Goal: Task Accomplishment & Management: Manage account settings

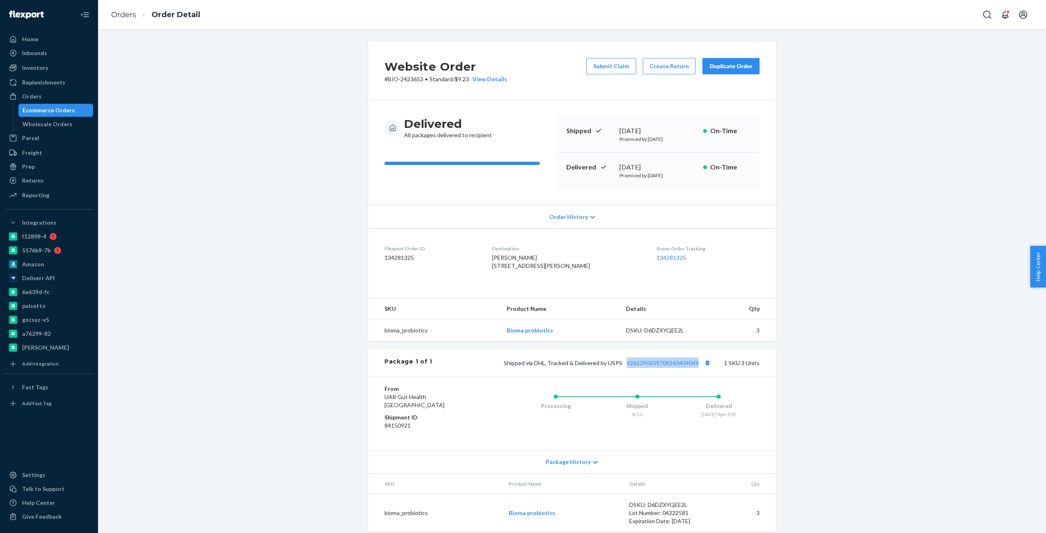
click at [183, 275] on div "Website Order # BIO-2423653 • Standard / $9.23 View Details Submit Claim Create…" at bounding box center [572, 292] width 936 height 500
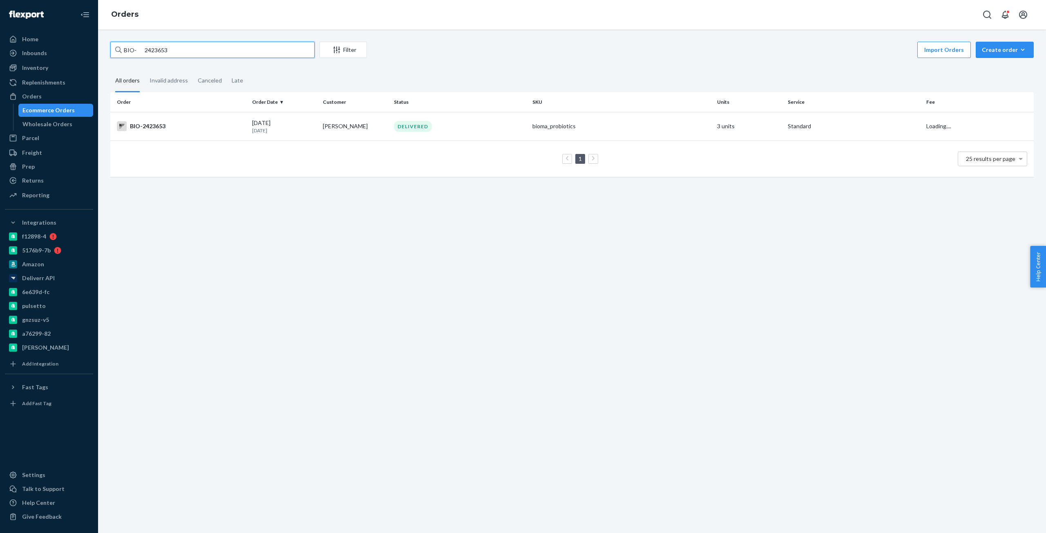
click at [158, 52] on input "BIO- 2423653" at bounding box center [212, 50] width 204 height 16
paste input "37774"
type input "BIO- 2377743"
click at [184, 119] on td "BIO-2377743" at bounding box center [179, 126] width 139 height 29
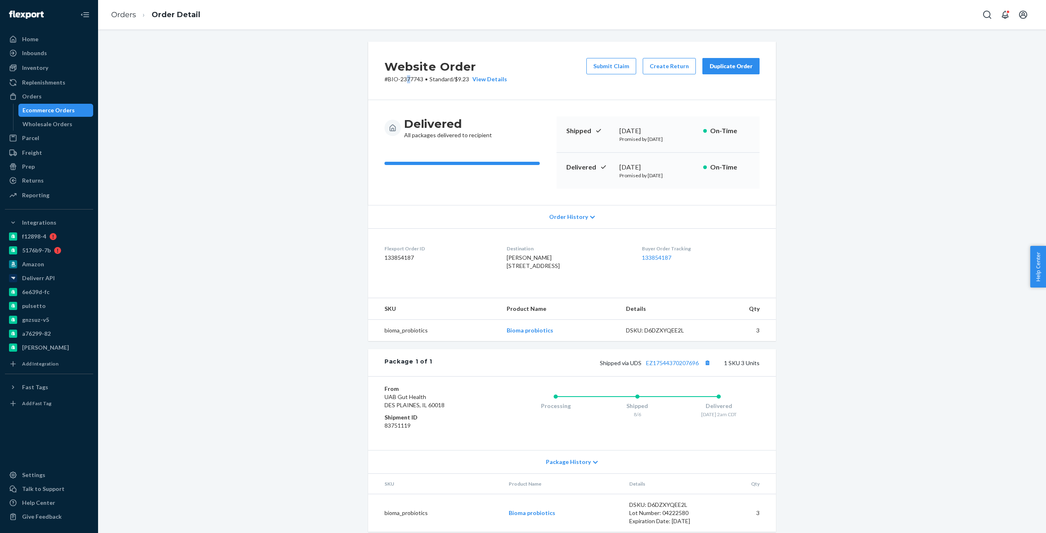
click at [405, 78] on p "# BIO-2377743 • Standard / $9.23 View Details" at bounding box center [445, 79] width 123 height 8
click at [388, 77] on p "# BIO-2377743 • Standard / $9.23 View Details" at bounding box center [445, 79] width 123 height 8
click at [411, 80] on p "# BIO-2377743 • Standard / $9.23 View Details" at bounding box center [445, 79] width 123 height 8
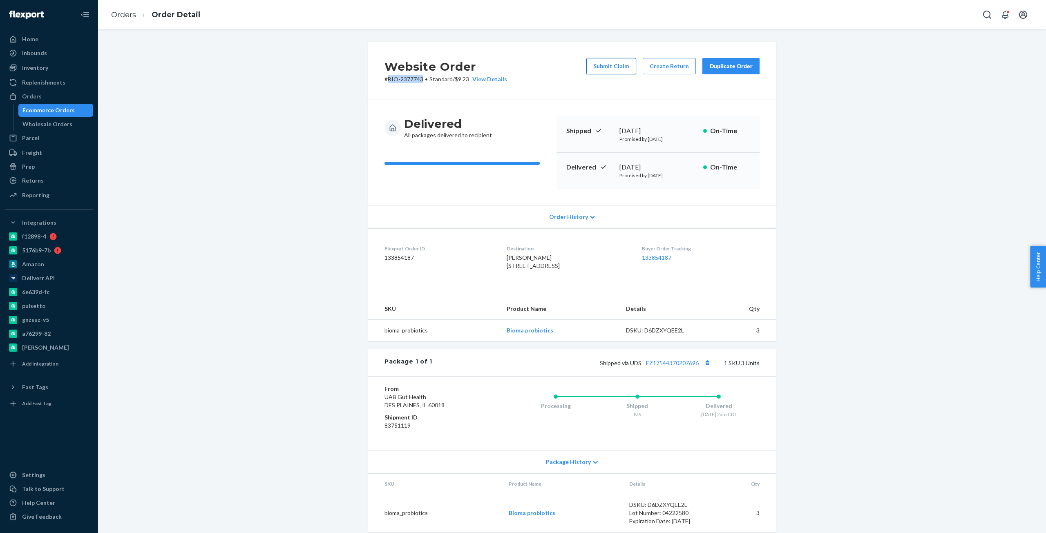
copy p "BIO-2377743"
click at [663, 66] on button "Create Return" at bounding box center [669, 66] width 53 height 16
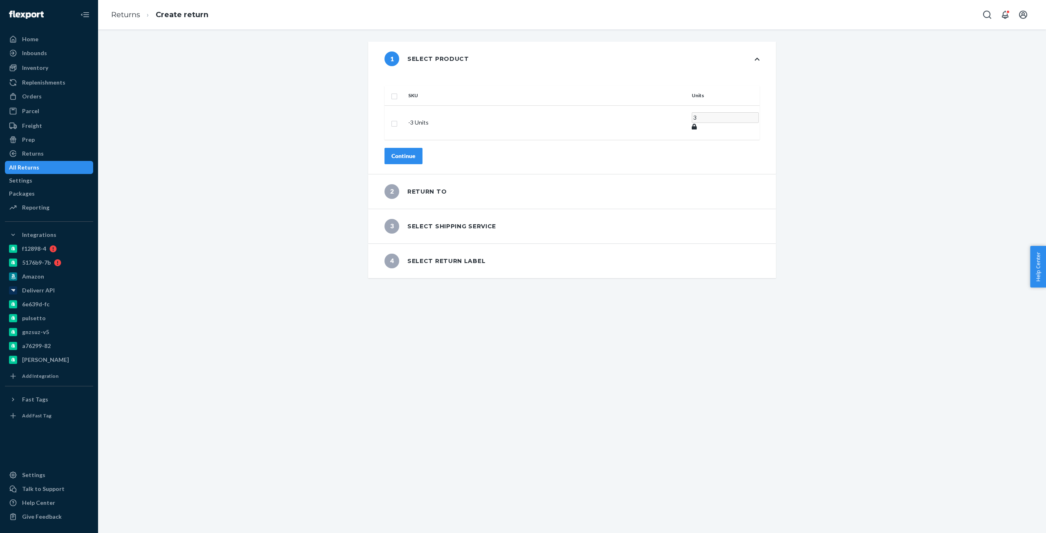
click at [427, 86] on th "SKU" at bounding box center [547, 96] width 284 height 20
click at [405, 87] on th at bounding box center [394, 96] width 20 height 20
click at [398, 91] on input "checkbox" at bounding box center [394, 95] width 7 height 9
checkbox input "true"
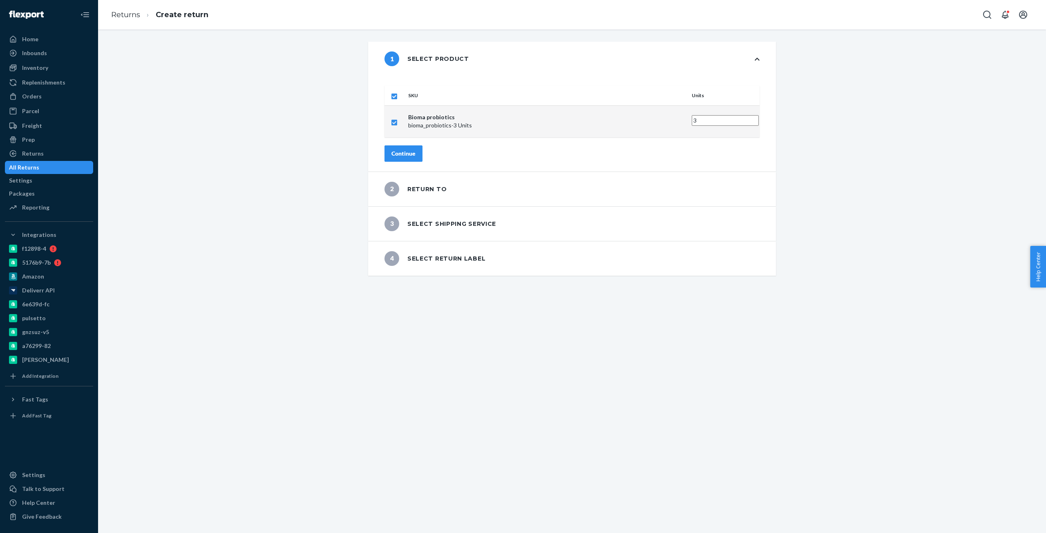
click at [427, 155] on div "SKU Units Bioma probiotics bioma_probiotics - 3 Units 3 Continue" at bounding box center [572, 124] width 408 height 96
click at [422, 149] on button "Continue" at bounding box center [403, 153] width 38 height 16
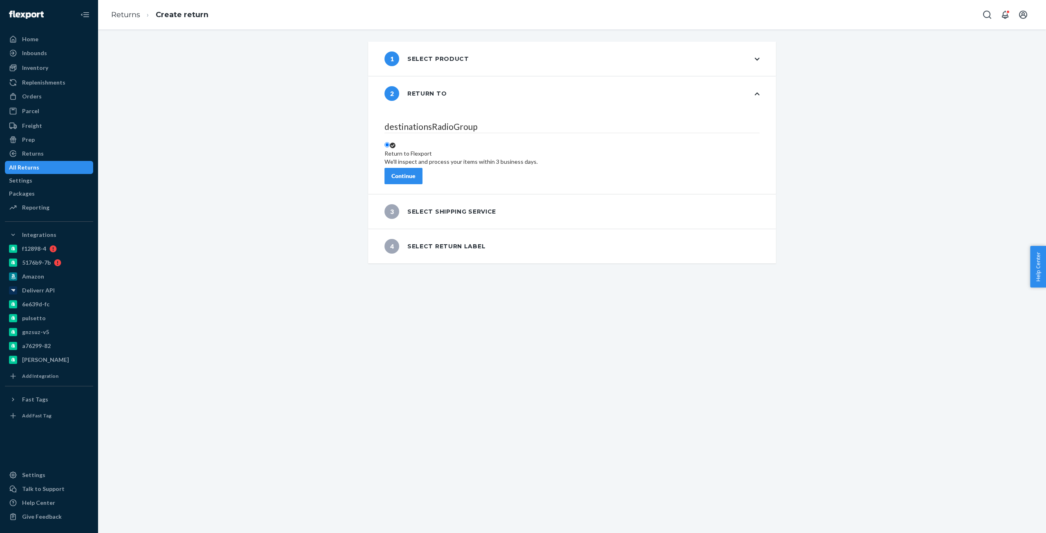
click at [416, 172] on div "Continue" at bounding box center [403, 176] width 24 height 8
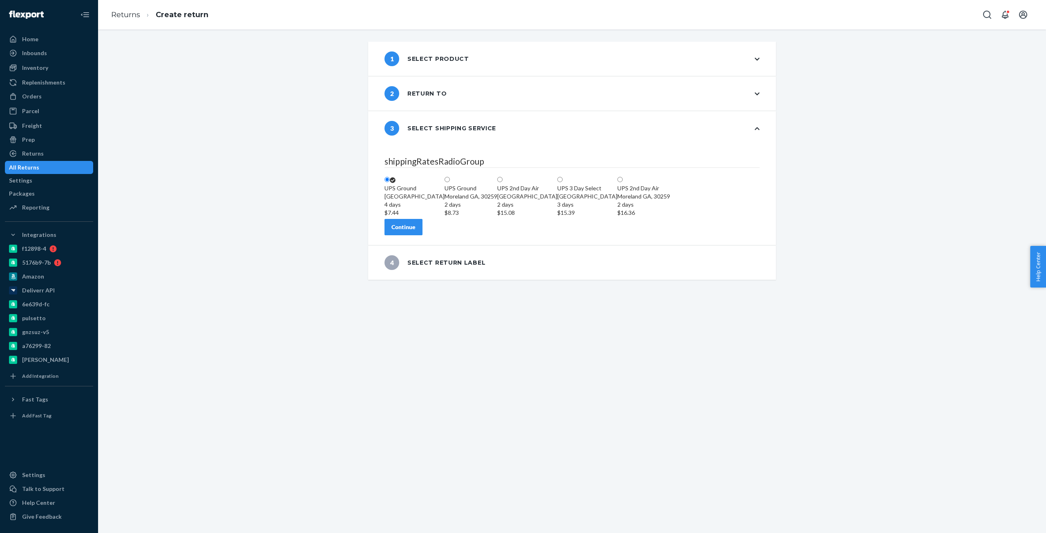
click at [421, 245] on div "shippingRatesRadioGroup [GEOGRAPHIC_DATA] 4 days $7.44 [GEOGRAPHIC_DATA][PERSON…" at bounding box center [572, 195] width 408 height 100
click at [422, 235] on button "Continue" at bounding box center [403, 227] width 38 height 16
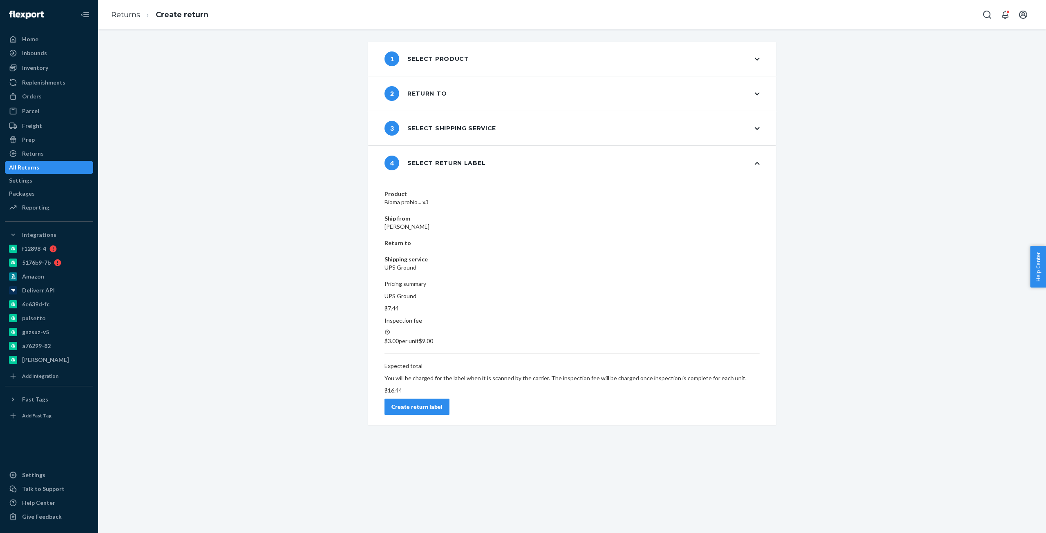
click at [449, 399] on button "Create return label" at bounding box center [416, 407] width 65 height 16
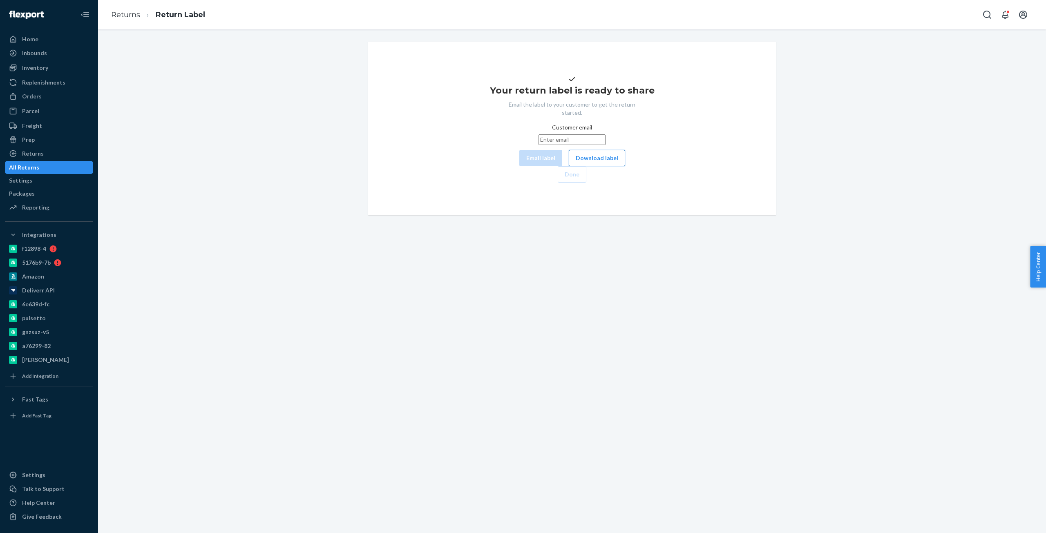
click at [569, 166] on button "Download label" at bounding box center [597, 158] width 56 height 16
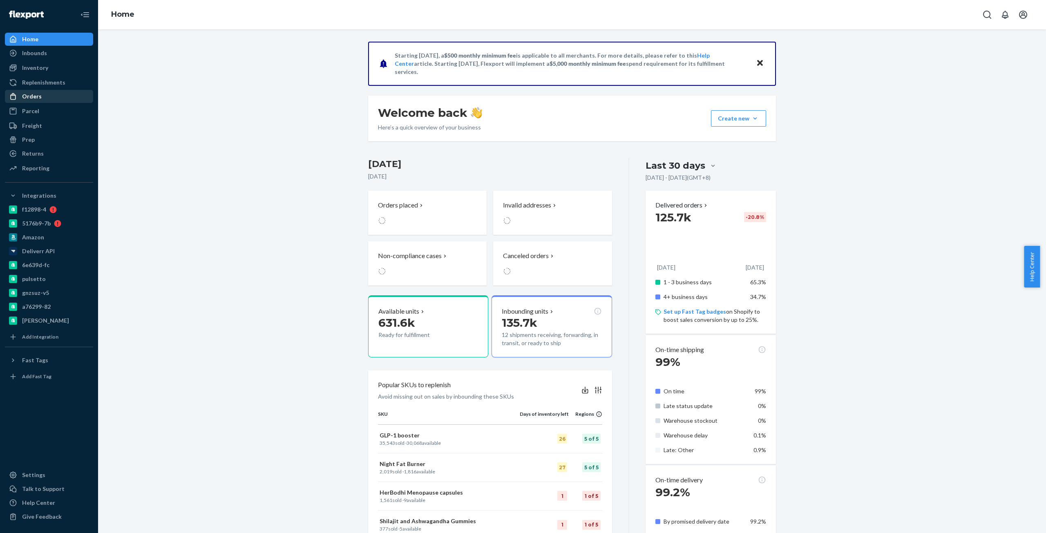
click at [20, 93] on div at bounding box center [15, 96] width 13 height 8
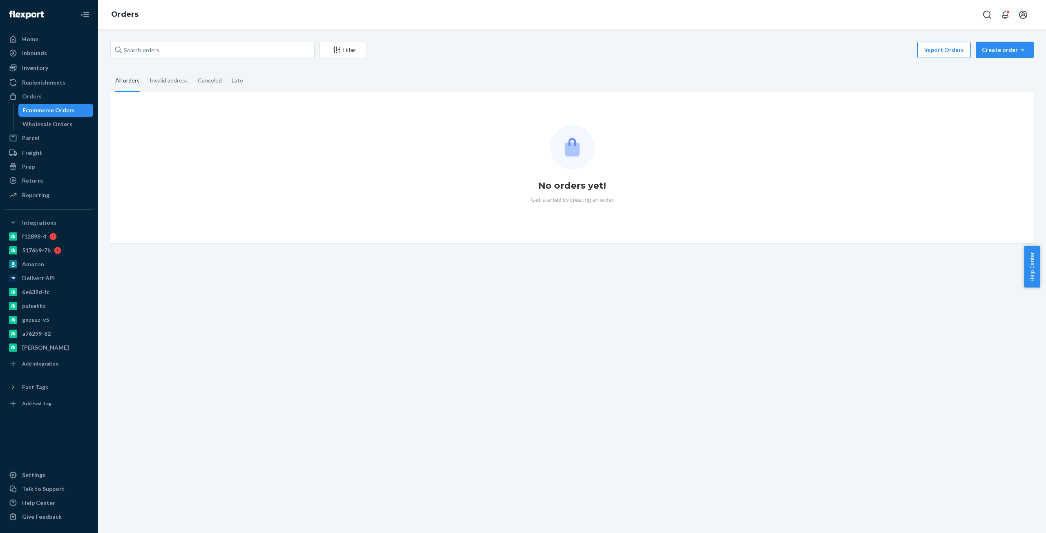
click at [225, 39] on div "Filter Import Orders Create order Ecommerce order Removal order All orders Inva…" at bounding box center [572, 281] width 948 height 504
click at [229, 54] on input "text" at bounding box center [212, 50] width 204 height 16
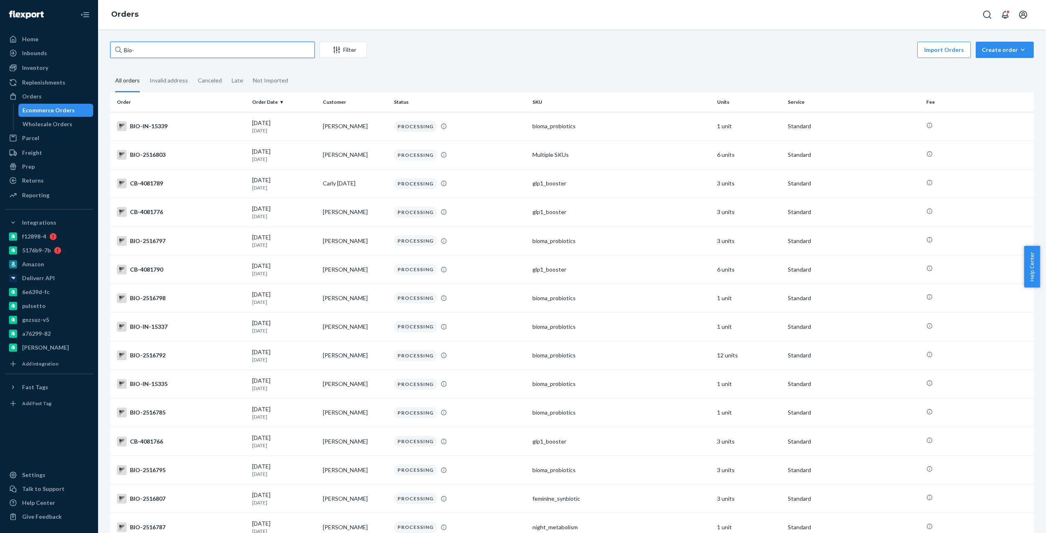
paste input "2495704"
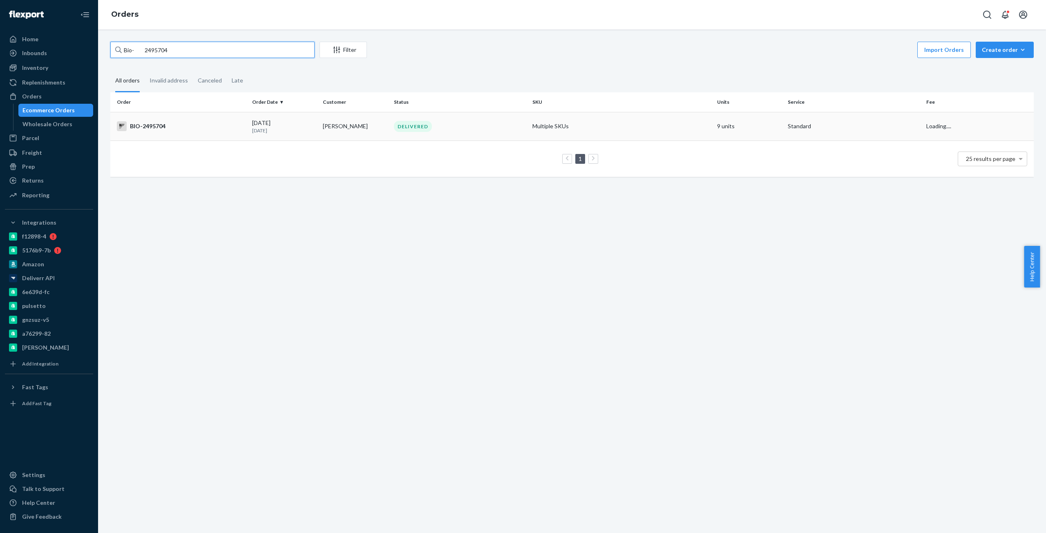
type input "Bio- 2495704"
click at [140, 131] on td "BIO-2495704" at bounding box center [179, 126] width 139 height 29
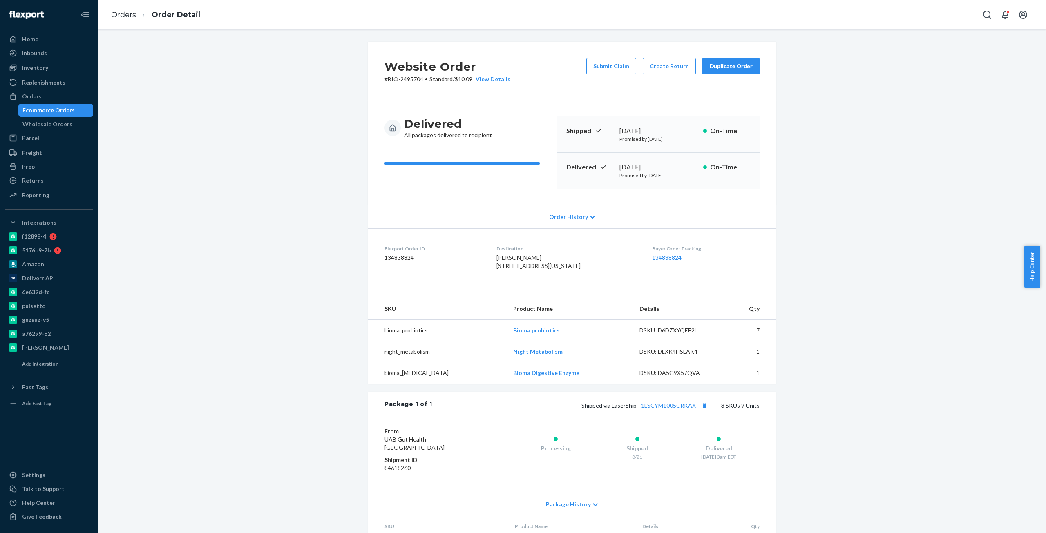
click at [624, 164] on div "August 21, 2025" at bounding box center [657, 167] width 77 height 9
copy div "August 21, 2025"
copy link "1LSCYM1005CRKAX"
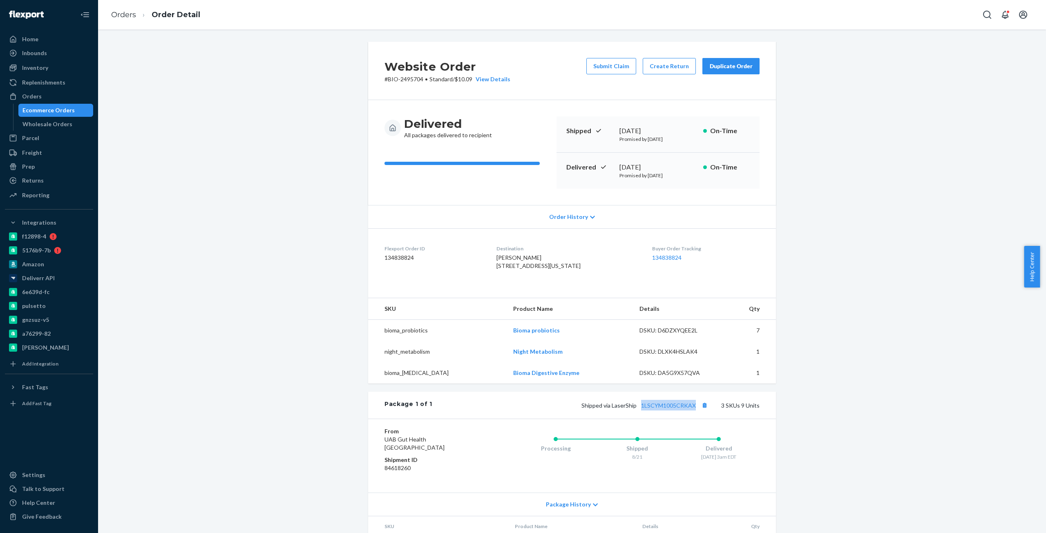
drag, startPoint x: 695, startPoint y: 420, endPoint x: 179, endPoint y: 268, distance: 537.6
click at [177, 268] on div "Website Order # BIO-2495704 • Standard / $10.09 View Details Submit Claim Creat…" at bounding box center [572, 342] width 936 height 601
drag, startPoint x: 280, startPoint y: 172, endPoint x: 277, endPoint y: 156, distance: 16.2
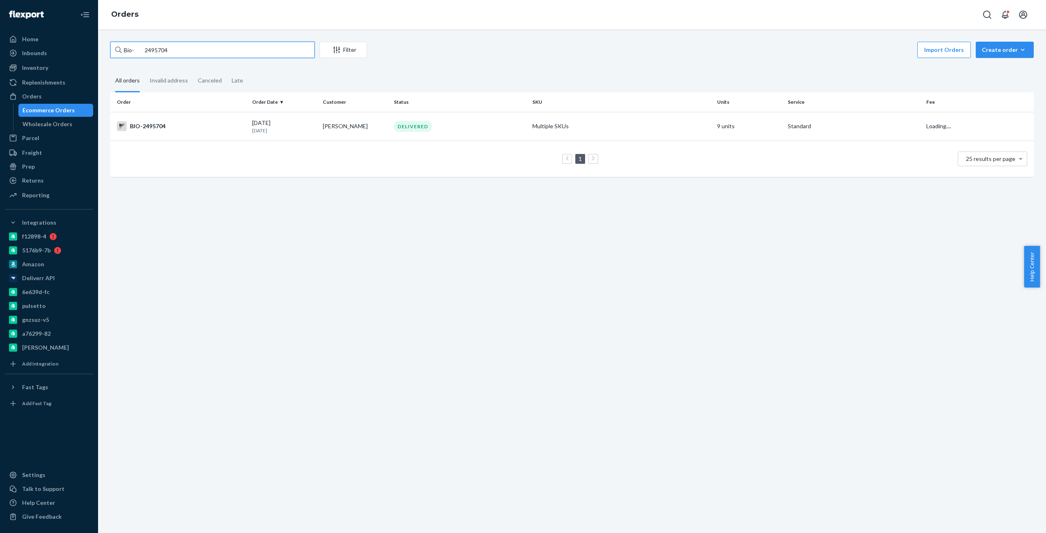
click at [153, 53] on input "Bio- 2495704" at bounding box center [212, 50] width 204 height 16
paste input "516659"
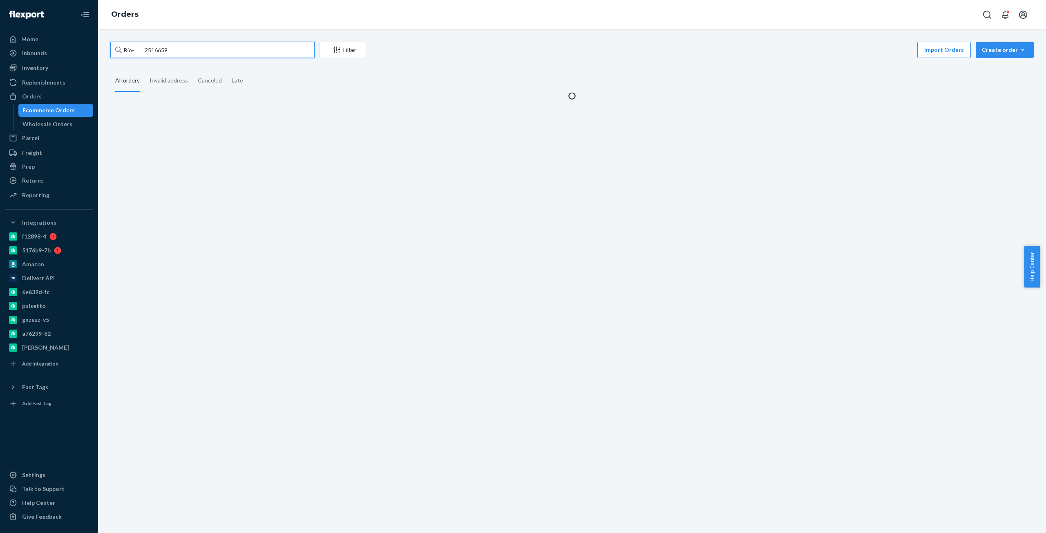
type input "Bio- 2516659"
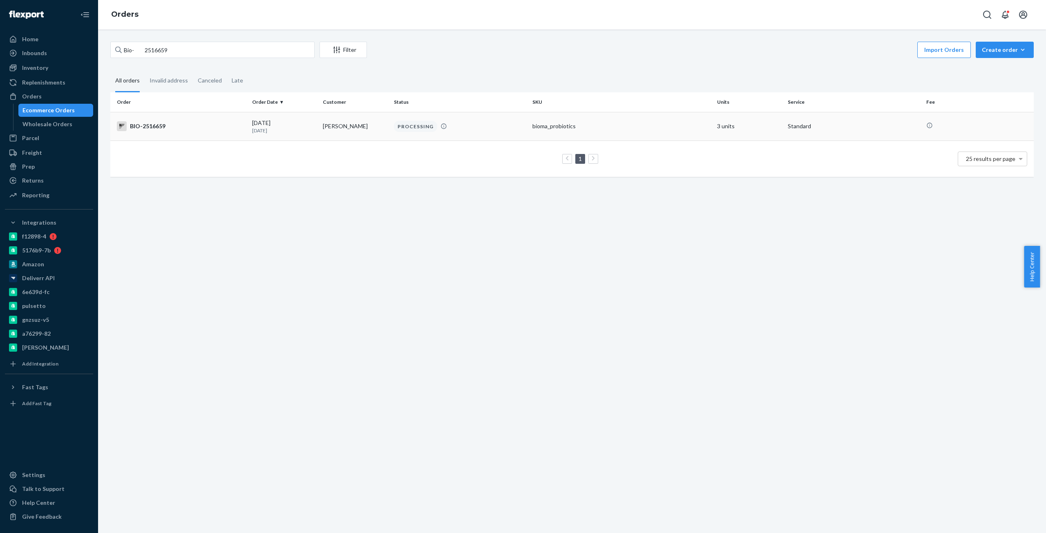
click at [152, 119] on td "BIO-2516659" at bounding box center [179, 126] width 139 height 29
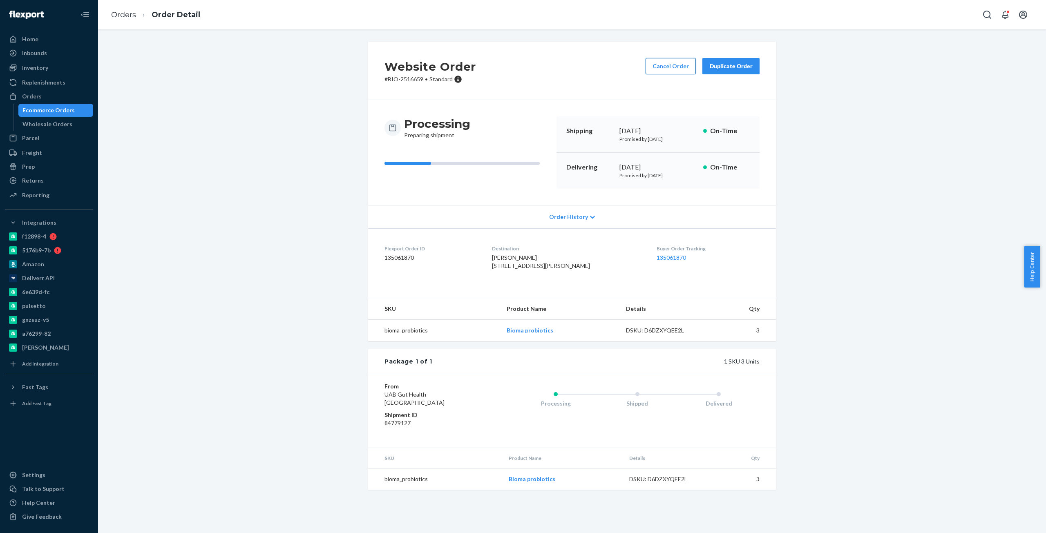
click at [661, 61] on button "Cancel Order" at bounding box center [671, 66] width 50 height 16
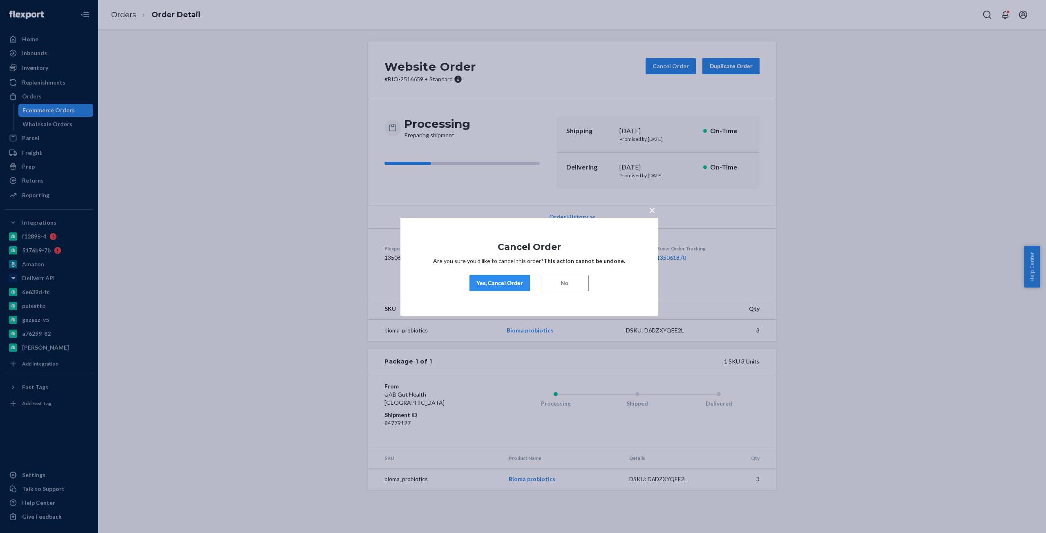
click at [492, 288] on button "Yes, Cancel Order" at bounding box center [499, 283] width 60 height 16
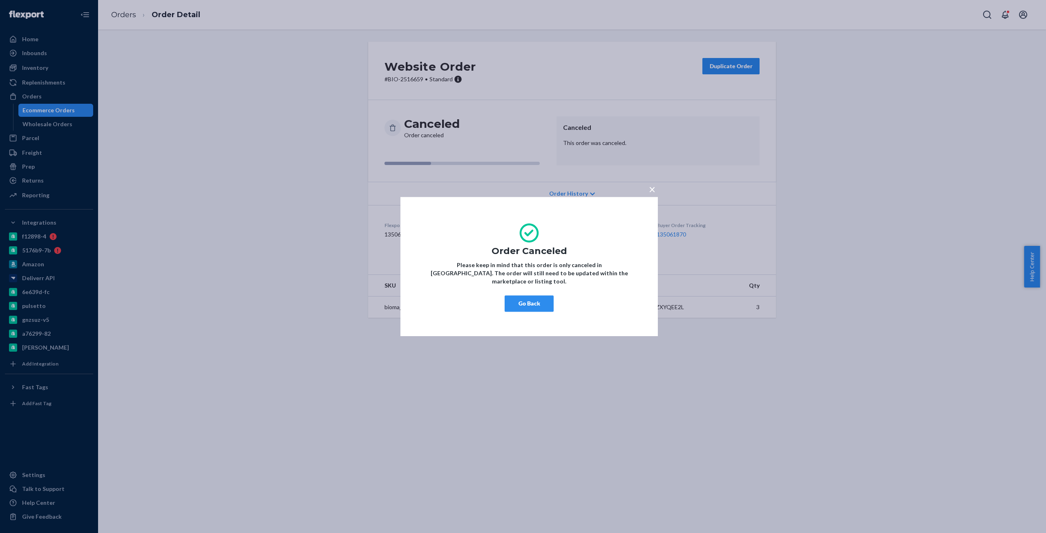
click at [648, 194] on button "×" at bounding box center [651, 188] width 11 height 14
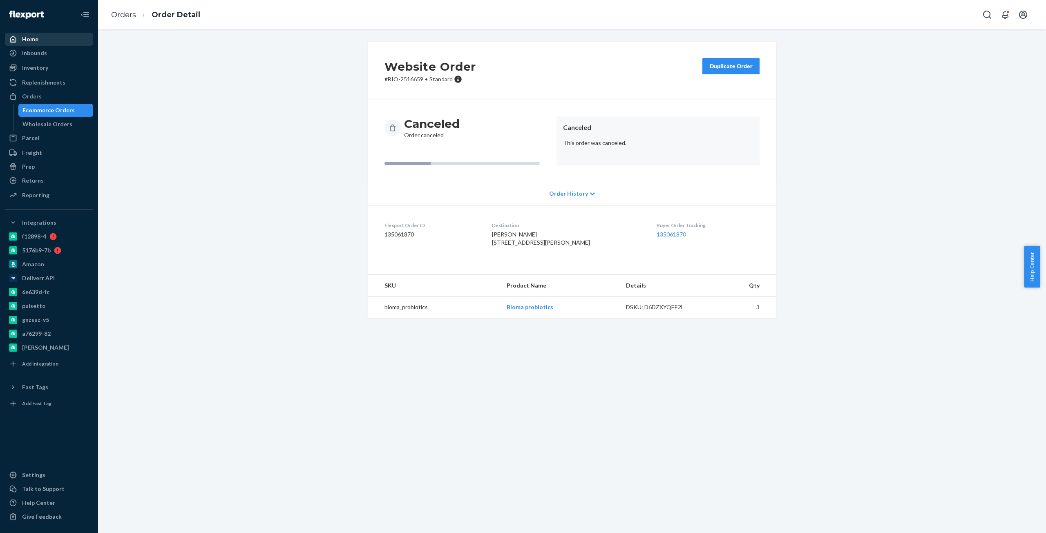
drag, startPoint x: 316, startPoint y: 132, endPoint x: 82, endPoint y: 41, distance: 251.2
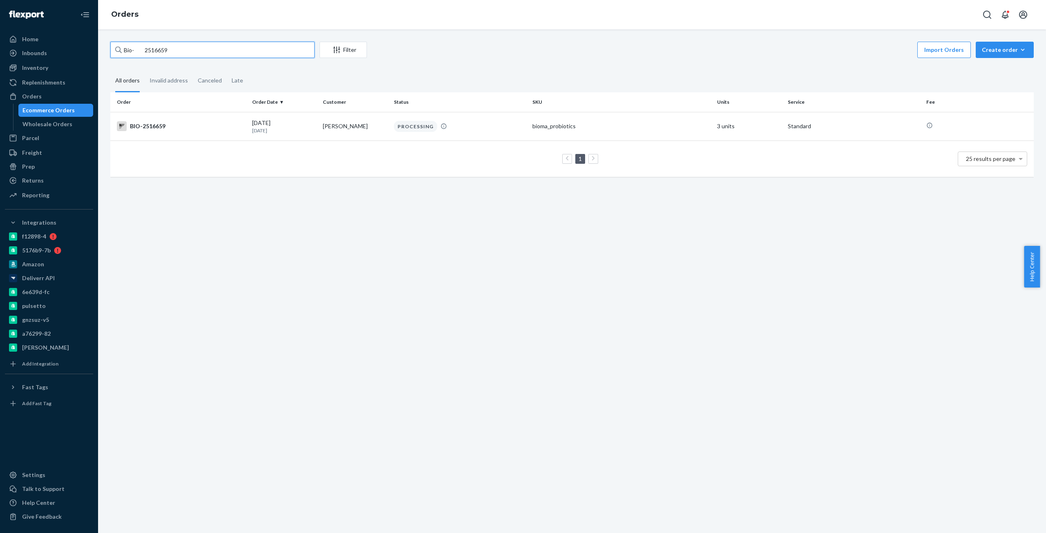
click at [155, 51] on input "Bio- 2516659" at bounding box center [212, 50] width 204 height 16
paste input "497654"
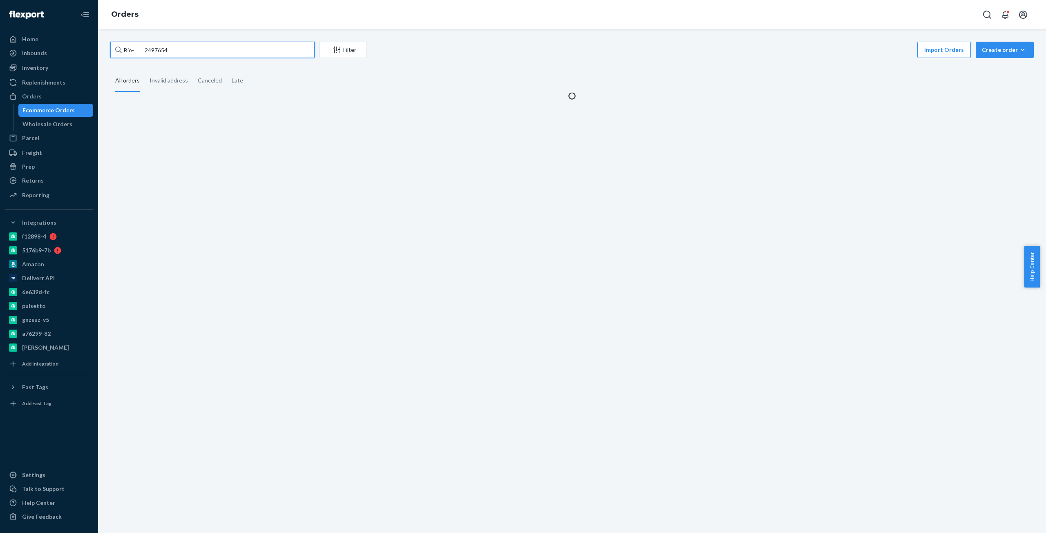
type input "Bio- 2497654"
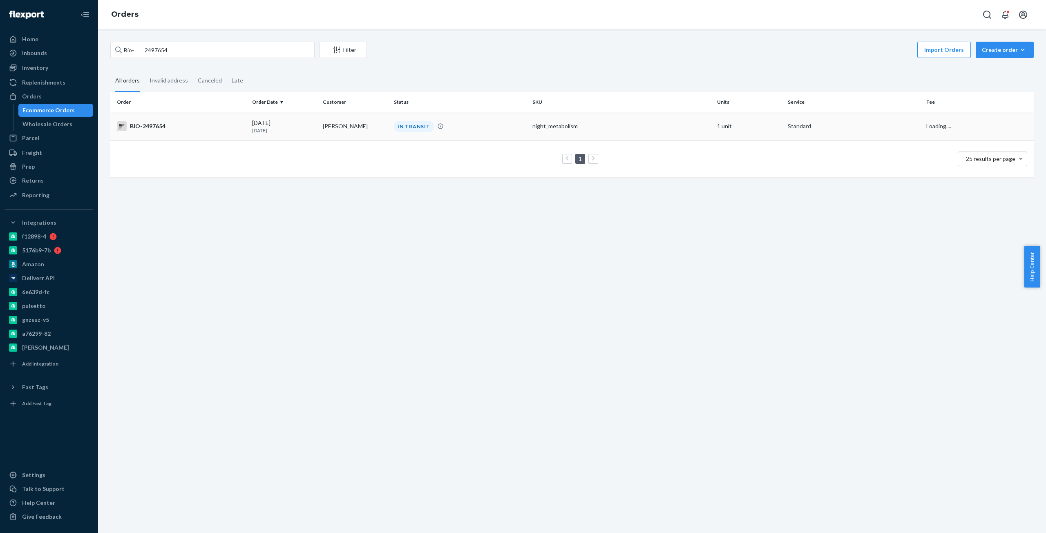
click at [156, 123] on div "BIO-2497654" at bounding box center [181, 126] width 129 height 10
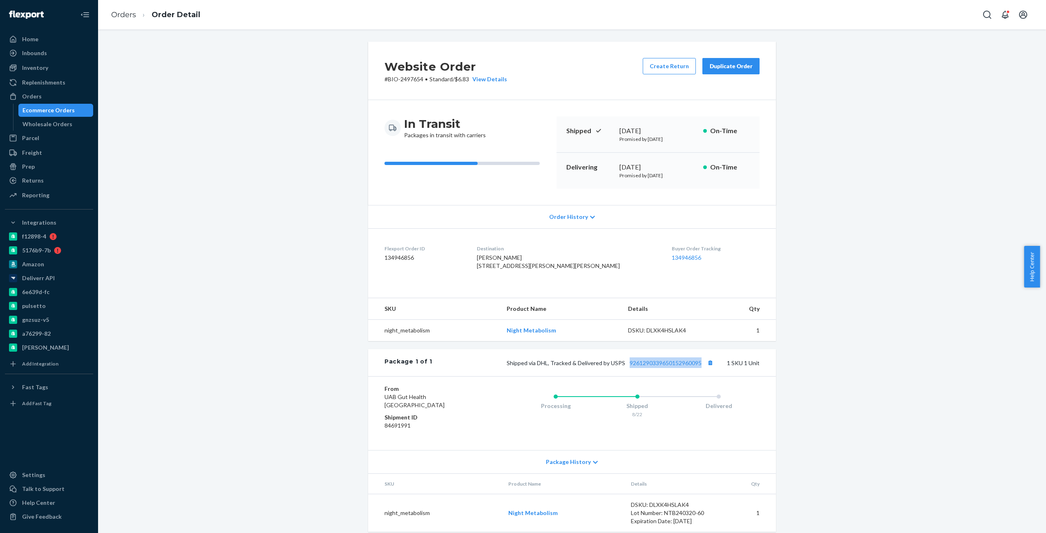
copy link "9261290339650152960095"
drag, startPoint x: 702, startPoint y: 378, endPoint x: 228, endPoint y: 306, distance: 479.7
click at [190, 345] on div "Website Order # BIO-2497654 • Standard / $6.83 View Details Create Return Dupli…" at bounding box center [572, 292] width 936 height 500
drag, startPoint x: 333, startPoint y: 147, endPoint x: 101, endPoint y: 62, distance: 247.4
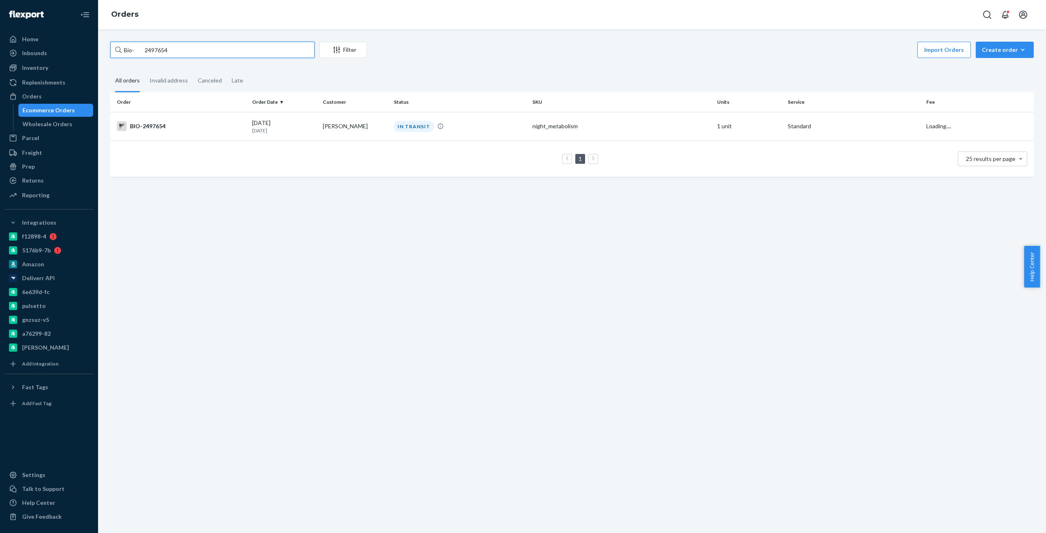
click at [145, 48] on input "Bio- 2497654" at bounding box center [212, 50] width 204 height 16
paste input "285123"
type input "Bio- 2285123"
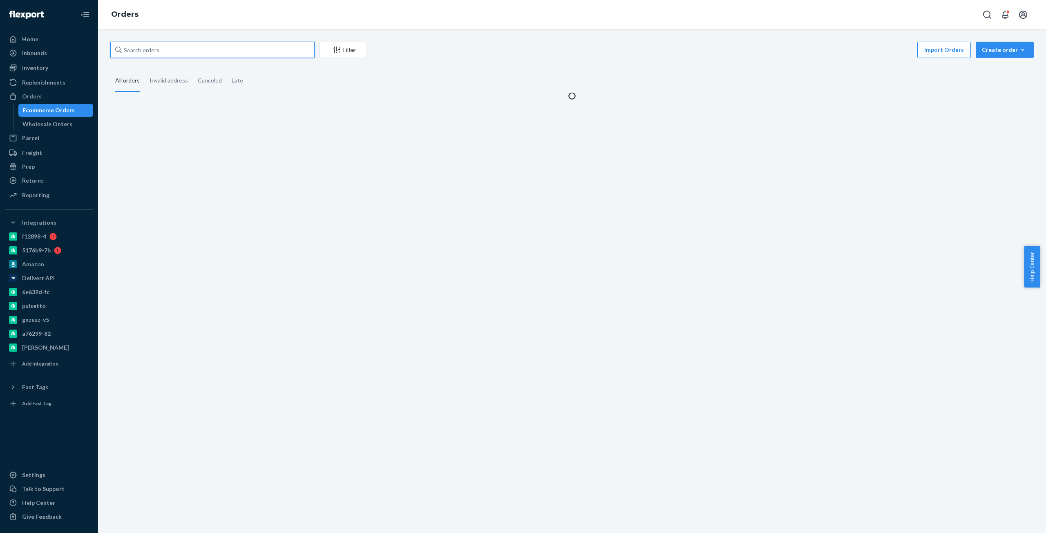
paste input "Bio- 2285123"
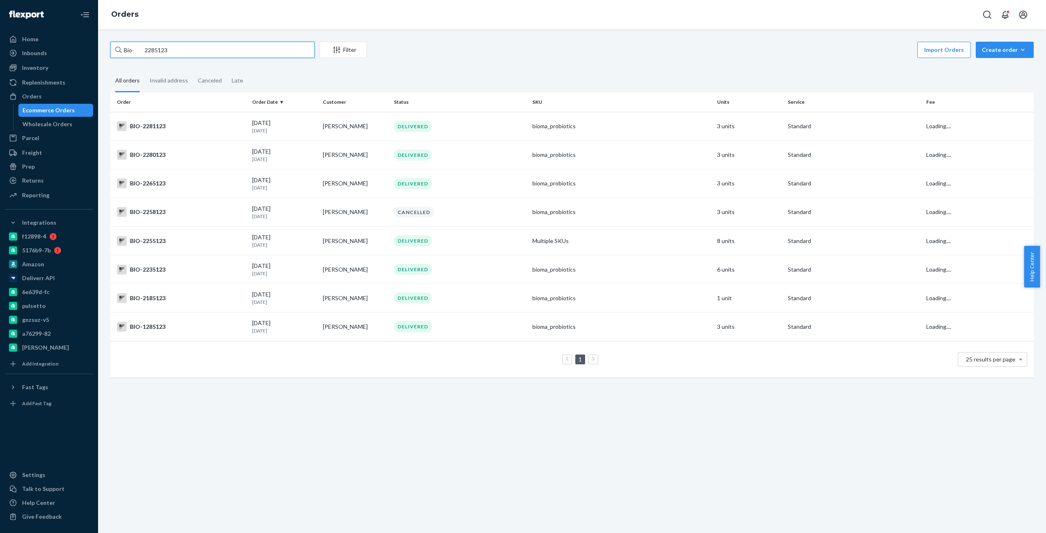
click at [140, 46] on input "Bio- 2285123" at bounding box center [212, 50] width 204 height 16
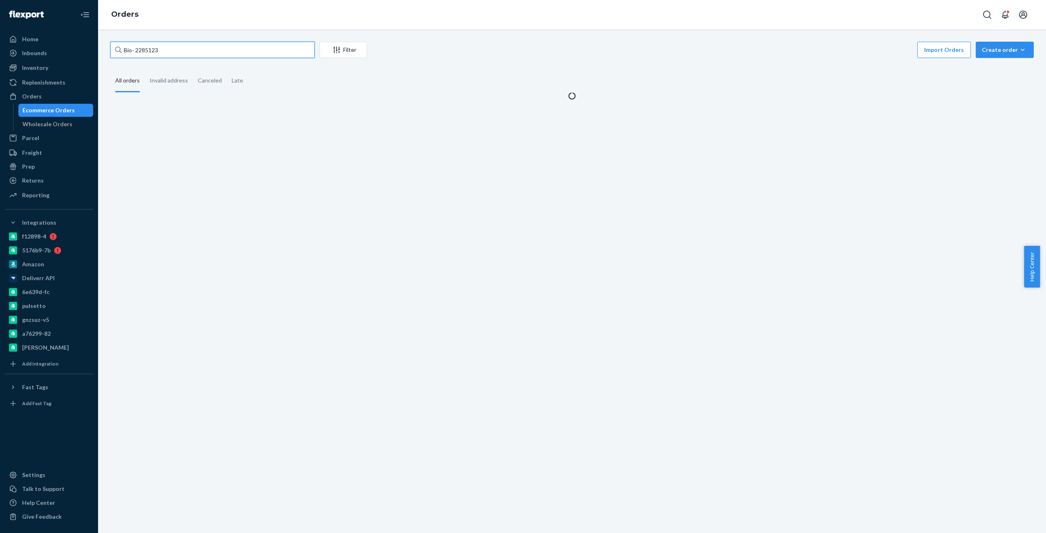
type input "Bio-2285123"
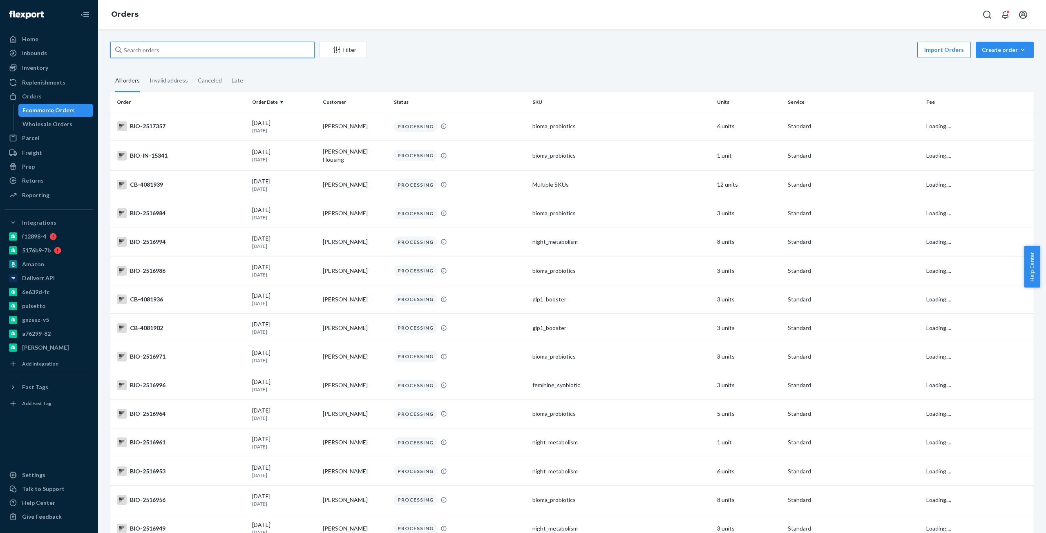
paste input "Bio-2285123"
type input "Bio-2285123"
click at [428, 190] on td "PROCESSING" at bounding box center [460, 184] width 139 height 29
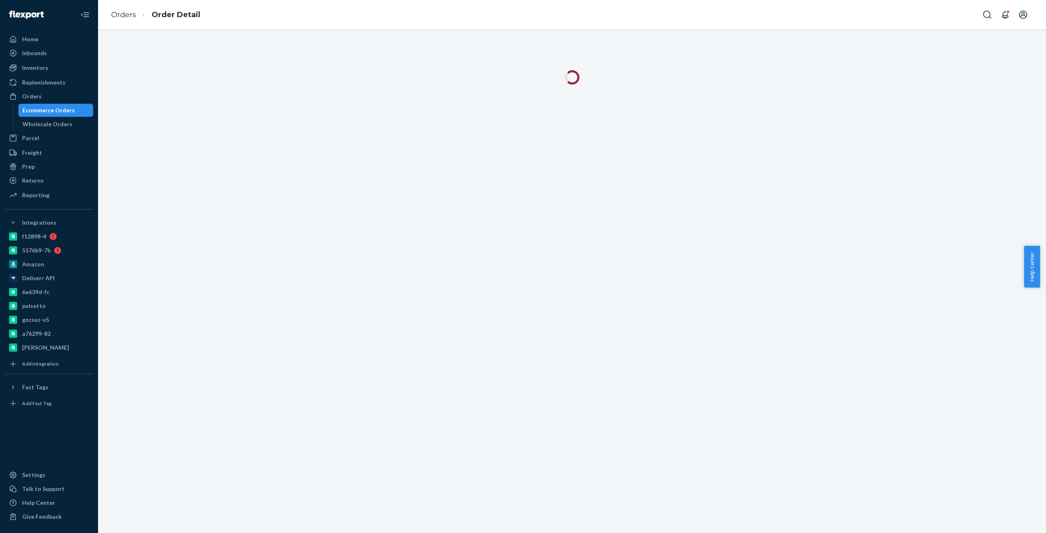
click at [30, 107] on div "Ecommerce Orders" at bounding box center [48, 110] width 52 height 8
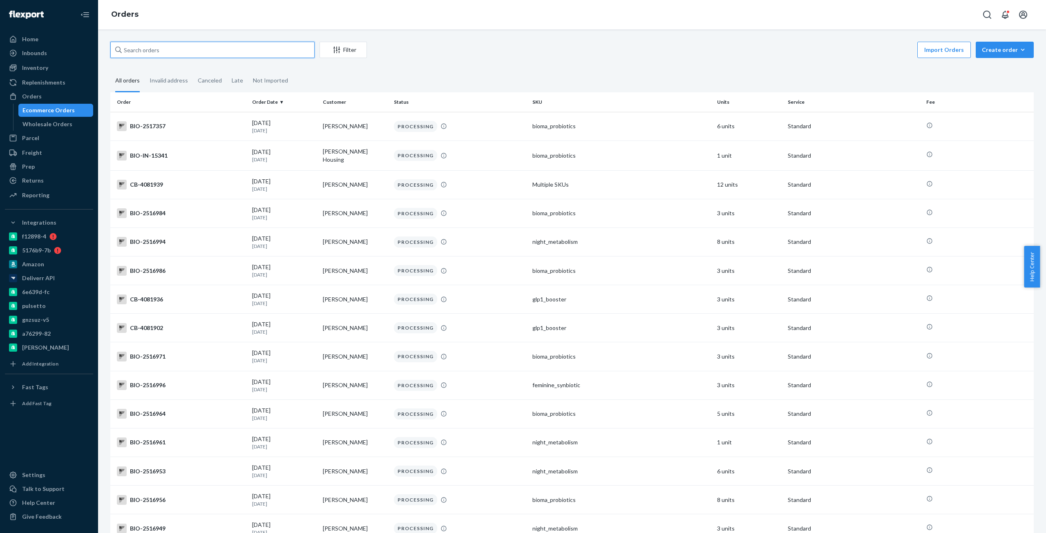
click at [233, 47] on input "text" at bounding box center [212, 50] width 204 height 16
paste input "Bio-2285123"
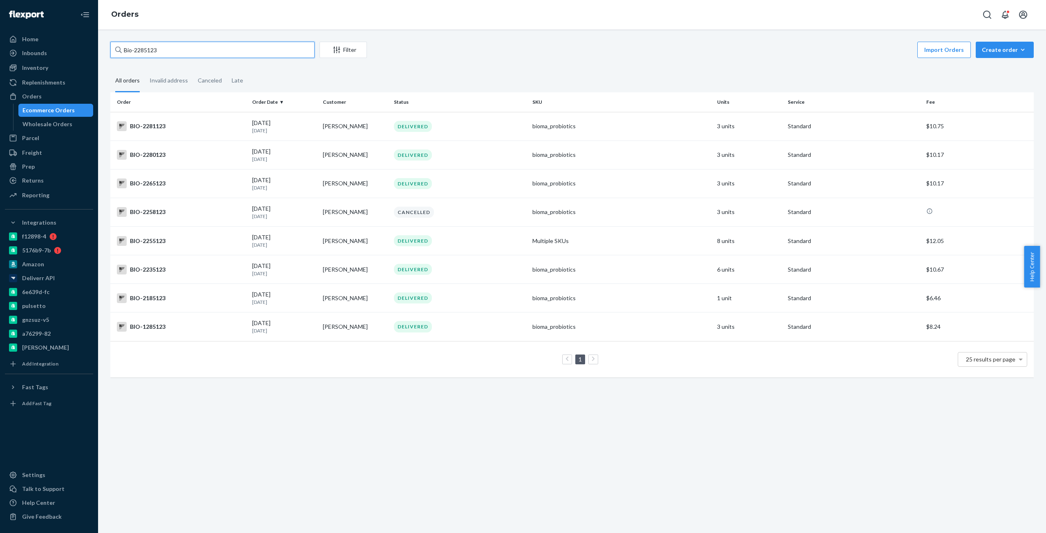
drag, startPoint x: 130, startPoint y: 50, endPoint x: 111, endPoint y: 48, distance: 18.9
click at [111, 48] on input "Bio-2285123" at bounding box center [212, 50] width 204 height 16
click at [150, 52] on input "BIO-2285123" at bounding box center [212, 50] width 204 height 16
paste input "2284768"
click at [150, 52] on input "BIO-2285123" at bounding box center [212, 50] width 204 height 16
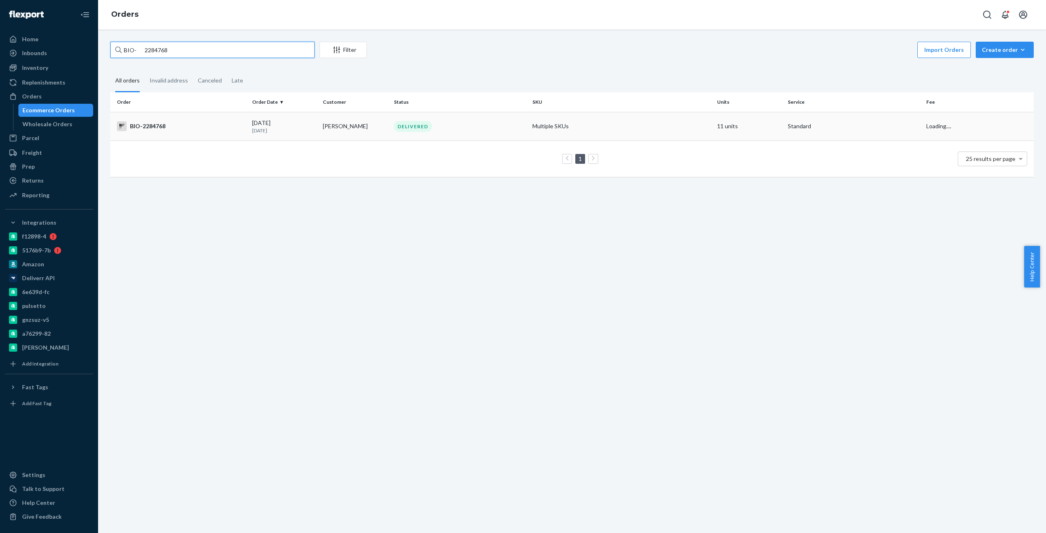
type input "BIO- 2284768"
click at [155, 126] on div "BIO-2284768" at bounding box center [181, 126] width 129 height 10
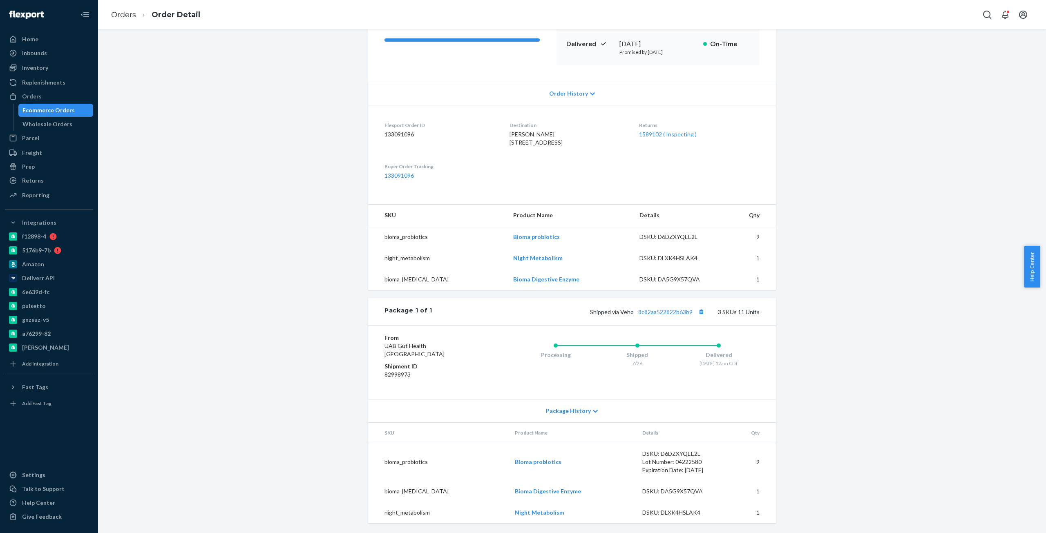
scroll to position [140, 0]
click at [682, 131] on link "1589102 ( Inspecting )" at bounding box center [668, 134] width 58 height 7
